Goal: Transaction & Acquisition: Obtain resource

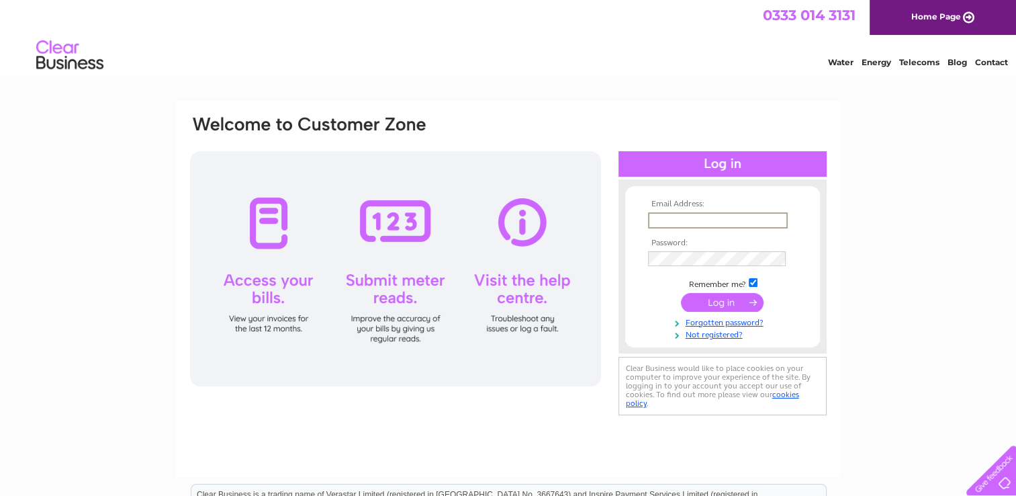
click at [755, 221] on input "text" at bounding box center [718, 220] width 140 height 16
type input "[EMAIL_ADDRESS][DOMAIN_NAME]"
click at [724, 222] on input "[EMAIL_ADDRESS][DOMAIN_NAME]" at bounding box center [717, 219] width 138 height 15
click at [724, 222] on input "[EMAIL_ADDRESS][DOMAIN_NAME]" at bounding box center [718, 220] width 140 height 16
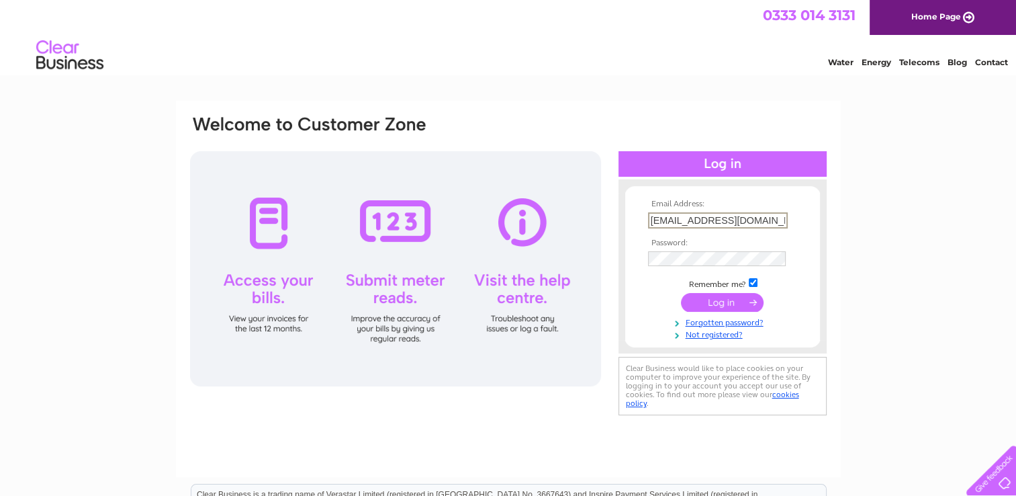
click at [724, 222] on input "iain_mcclymont@hotmail.co.uk" at bounding box center [718, 220] width 140 height 16
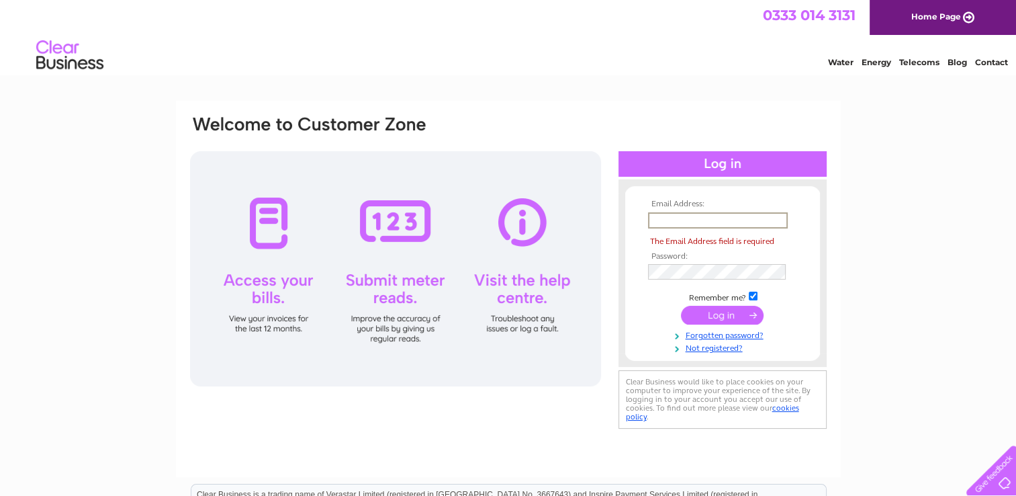
click at [712, 222] on input "text" at bounding box center [718, 220] width 140 height 16
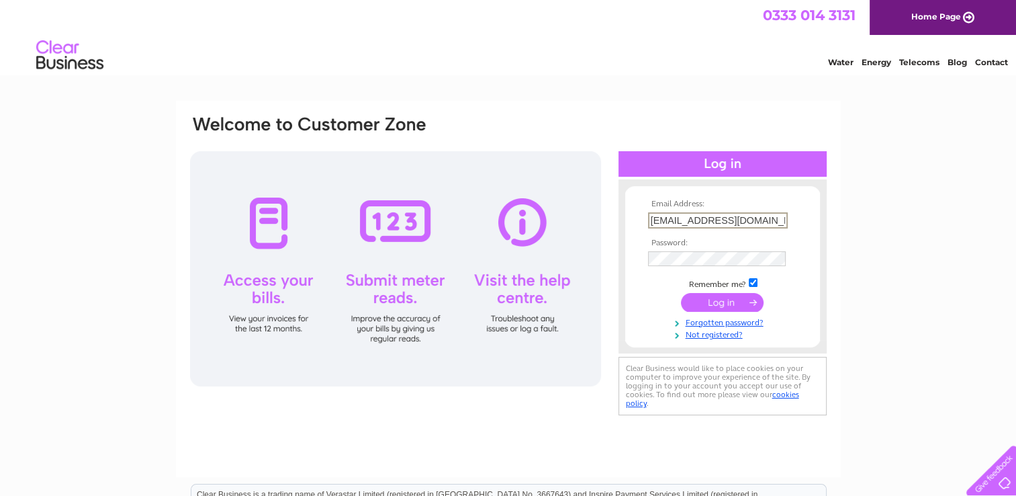
type input "brown.john11@sky.com"
click at [721, 305] on input "submit" at bounding box center [722, 301] width 83 height 19
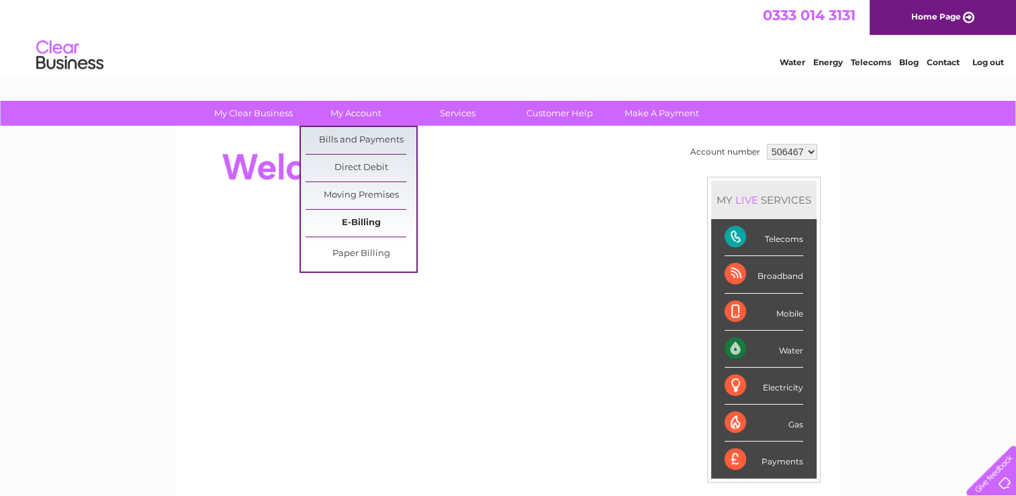
click at [357, 224] on link "E-Billing" at bounding box center [361, 223] width 111 height 27
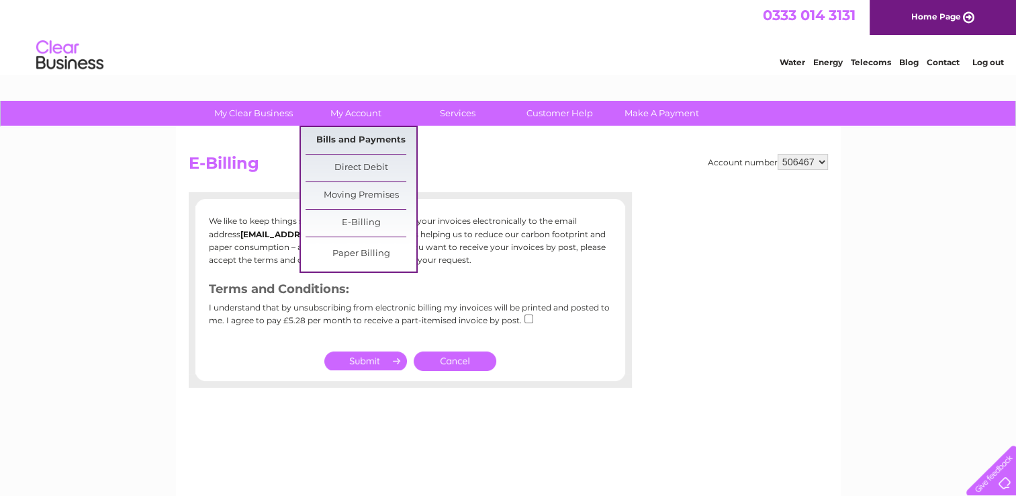
click at [361, 138] on link "Bills and Payments" at bounding box center [361, 140] width 111 height 27
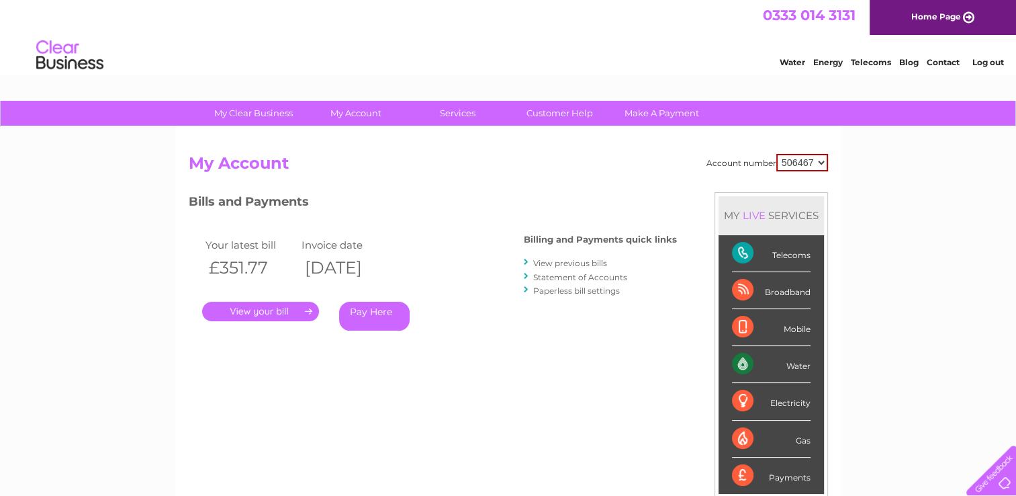
click at [591, 262] on link "View previous bills" at bounding box center [570, 263] width 74 height 10
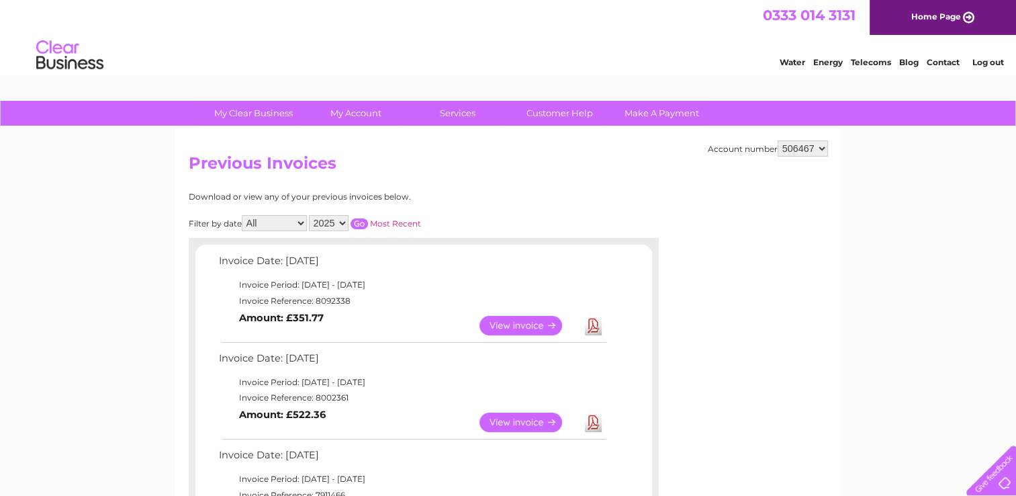
click at [592, 324] on link "Download" at bounding box center [593, 325] width 17 height 19
